Goal: Task Accomplishment & Management: Complete application form

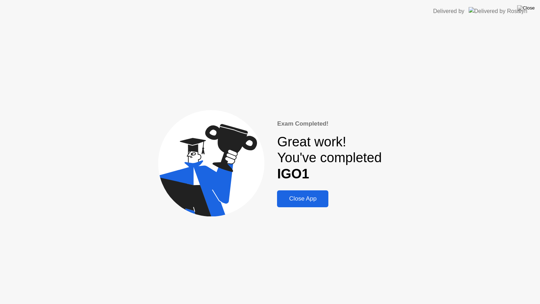
click at [289, 199] on div "Close App" at bounding box center [302, 198] width 47 height 7
